Goal: Book appointment/travel/reservation

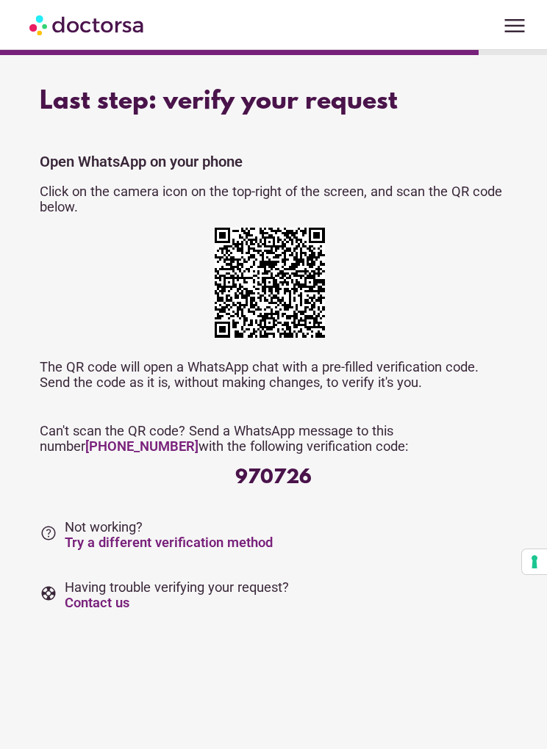
click at [234, 549] on link "Try a different verification method" at bounding box center [169, 542] width 208 height 15
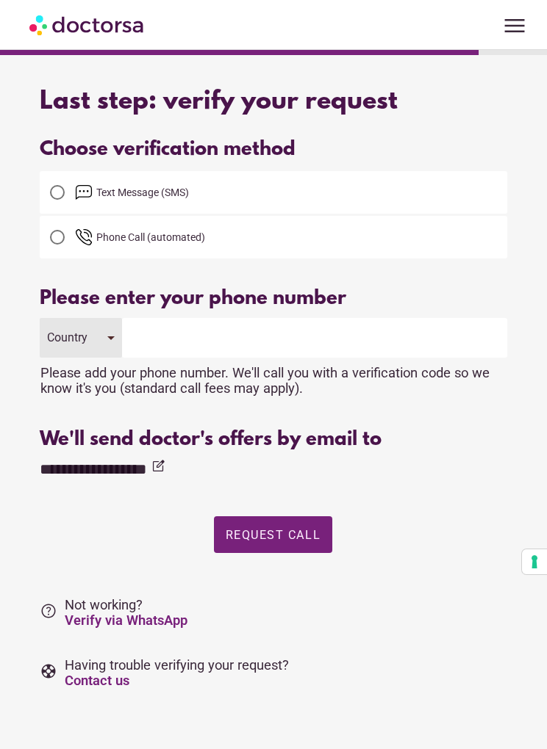
click at [305, 552] on span "button" at bounding box center [273, 534] width 118 height 37
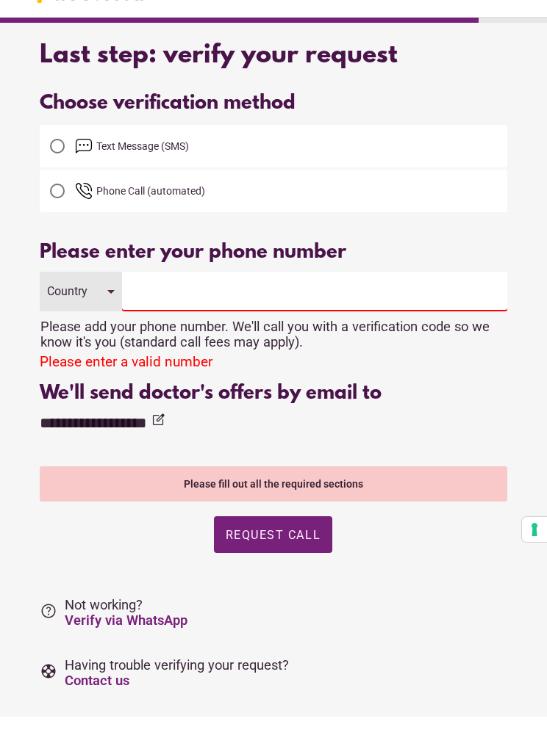
scroll to position [13, 0]
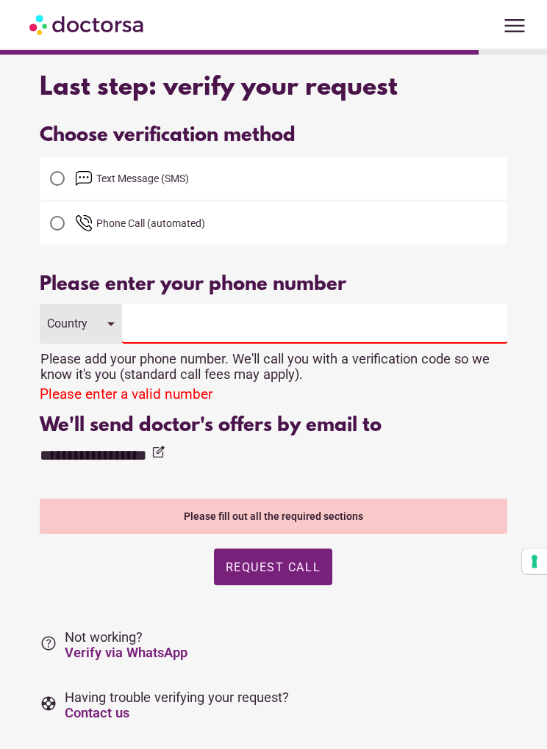
click at [179, 327] on input "tel" at bounding box center [314, 325] width 385 height 40
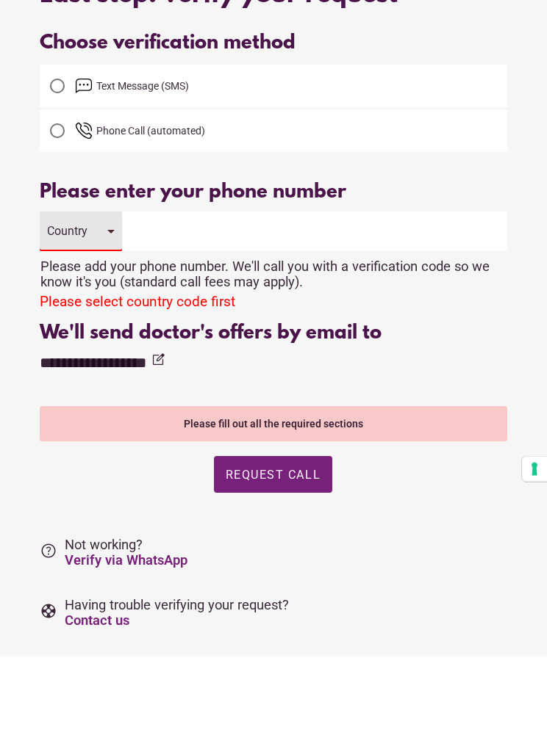
click at [92, 317] on div "Country" at bounding box center [69, 324] width 45 height 14
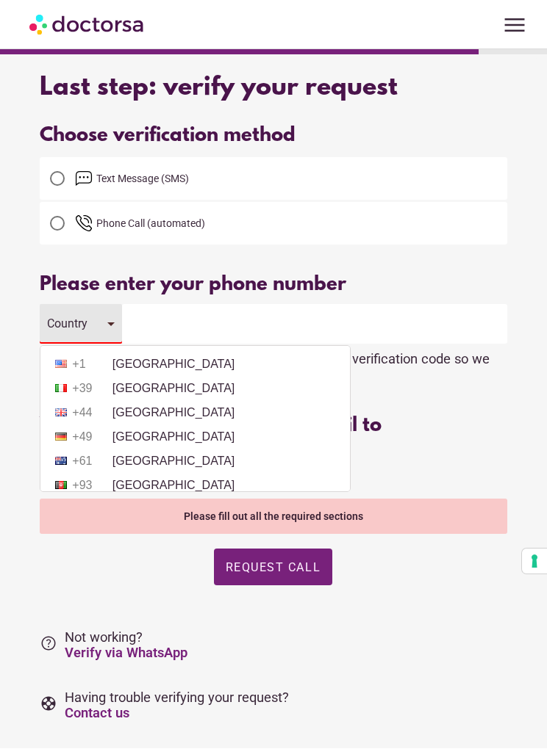
click at [71, 181] on div at bounding box center [57, 179] width 29 height 29
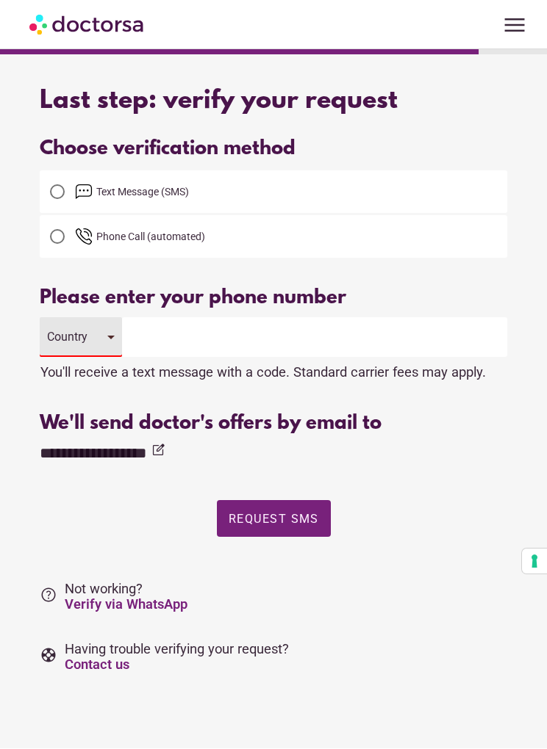
click at [98, 341] on div "Country" at bounding box center [81, 338] width 82 height 40
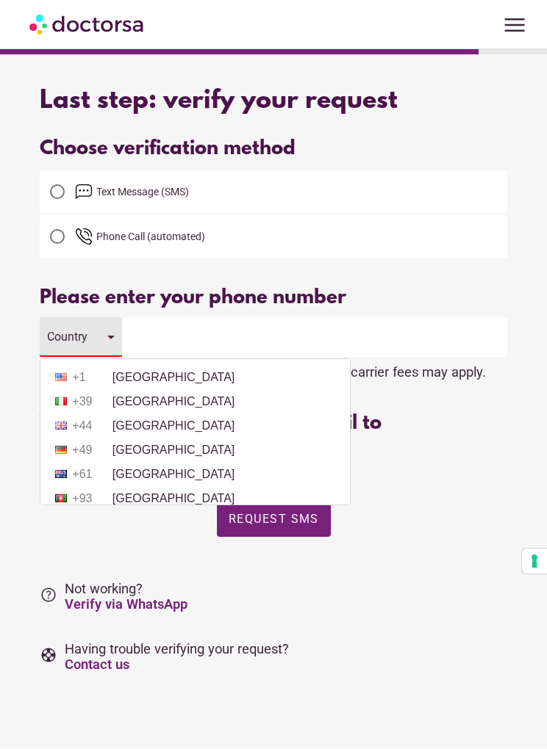
click at [183, 375] on li "+1 United States" at bounding box center [195, 378] width 295 height 22
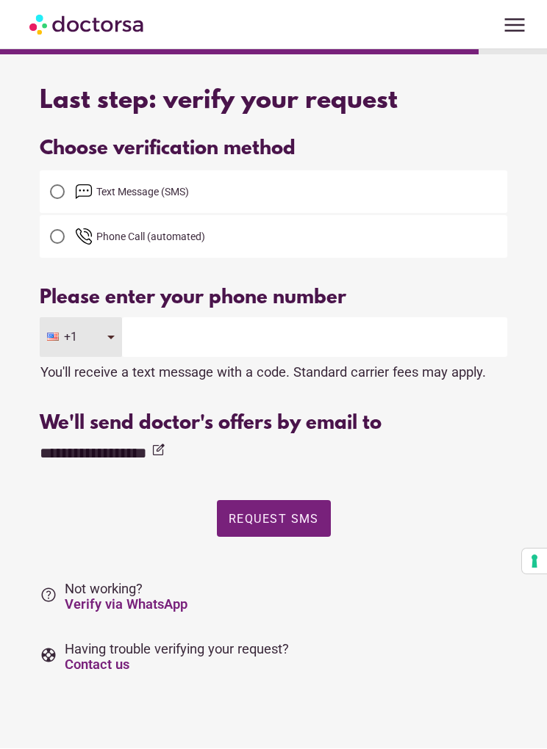
click at [180, 331] on input "tel" at bounding box center [314, 338] width 385 height 40
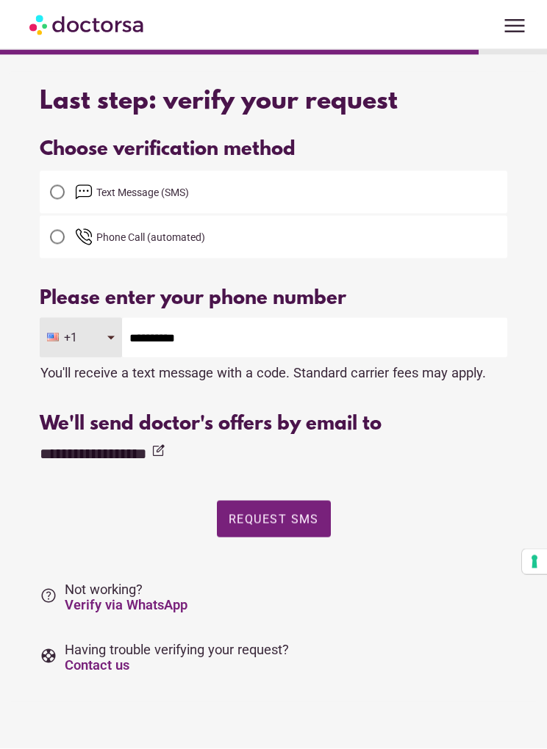
type input "**********"
click at [288, 522] on span "Request SMS" at bounding box center [273, 520] width 90 height 14
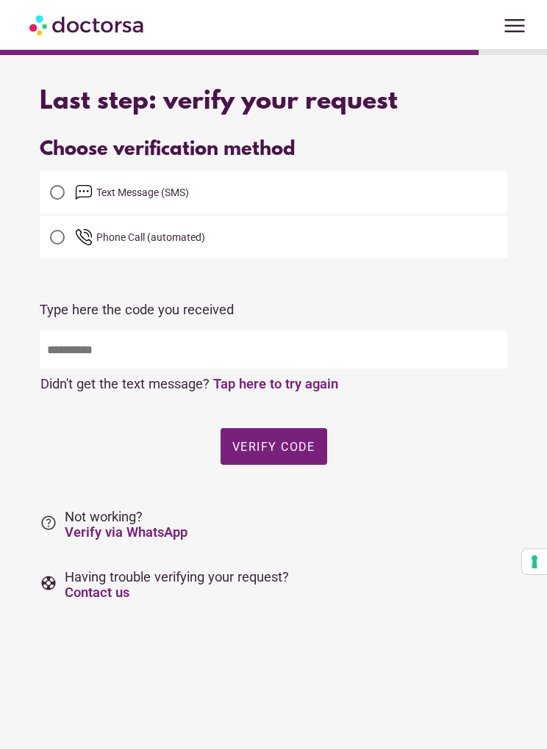
click at [511, 15] on span "menu" at bounding box center [514, 26] width 28 height 28
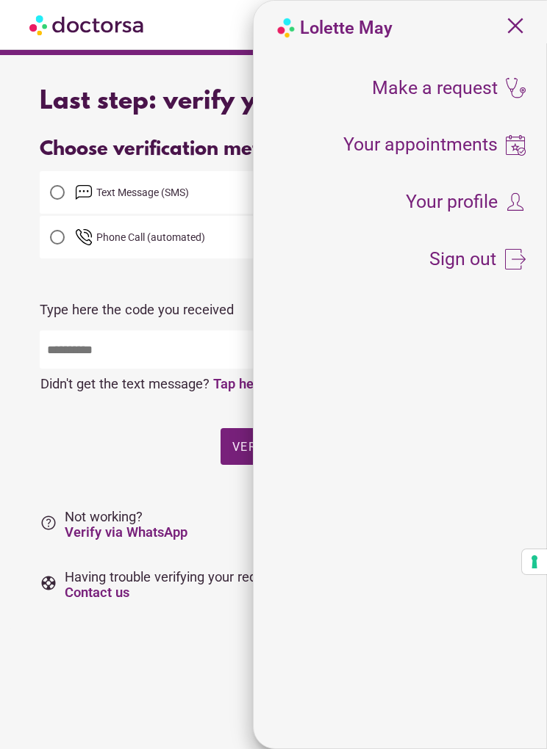
click at [461, 148] on span "Your appointments" at bounding box center [420, 145] width 154 height 18
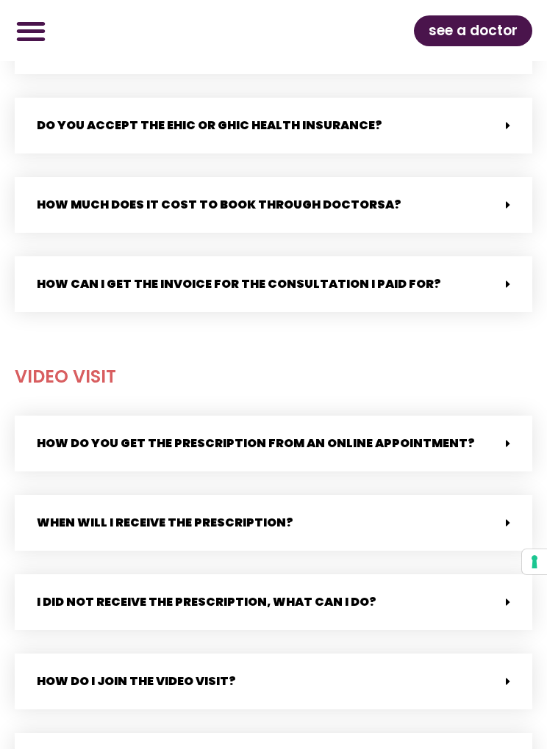
scroll to position [1131, 0]
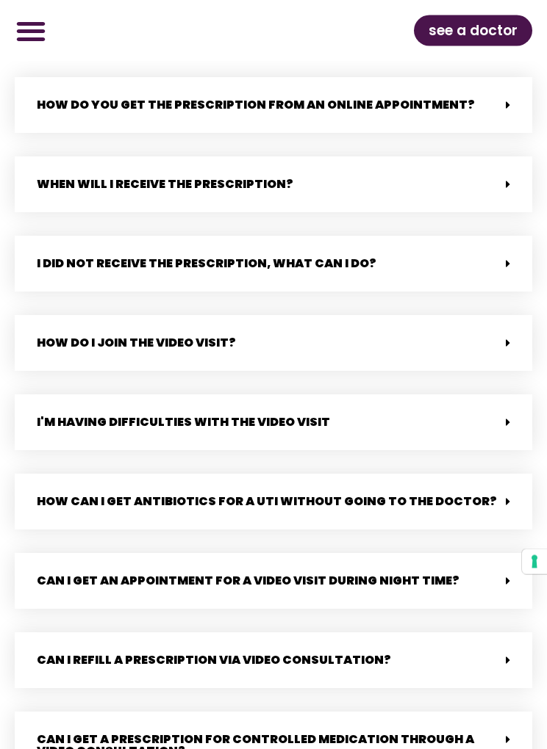
click at [429, 419] on div "I'm having difficulties with the video visit" at bounding box center [273, 423] width 517 height 56
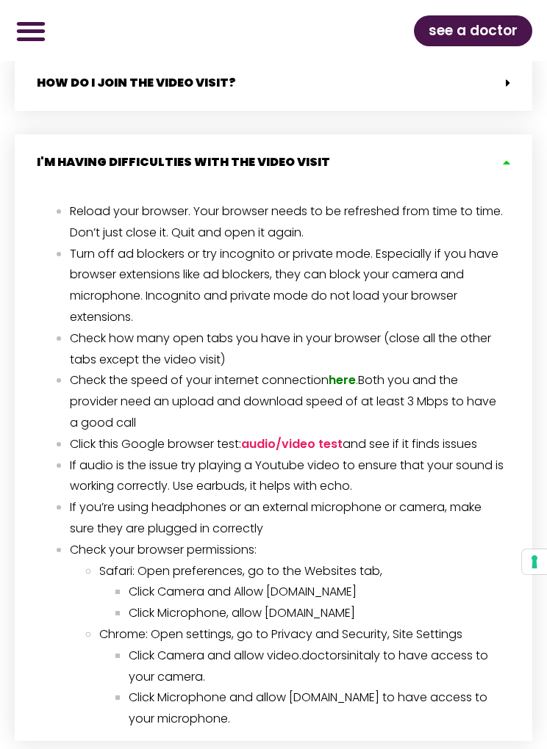
scroll to position [1715, 0]
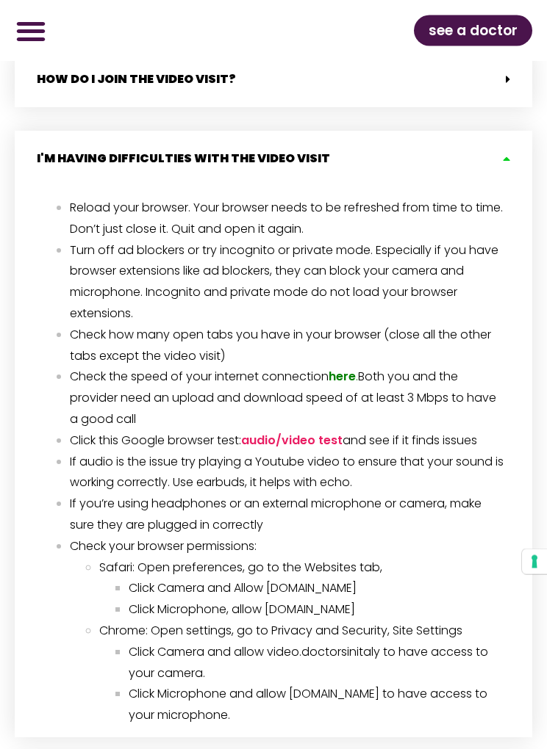
click at [311, 433] on link "audio/video test" at bounding box center [291, 441] width 101 height 17
